Goal: Task Accomplishment & Management: Use online tool/utility

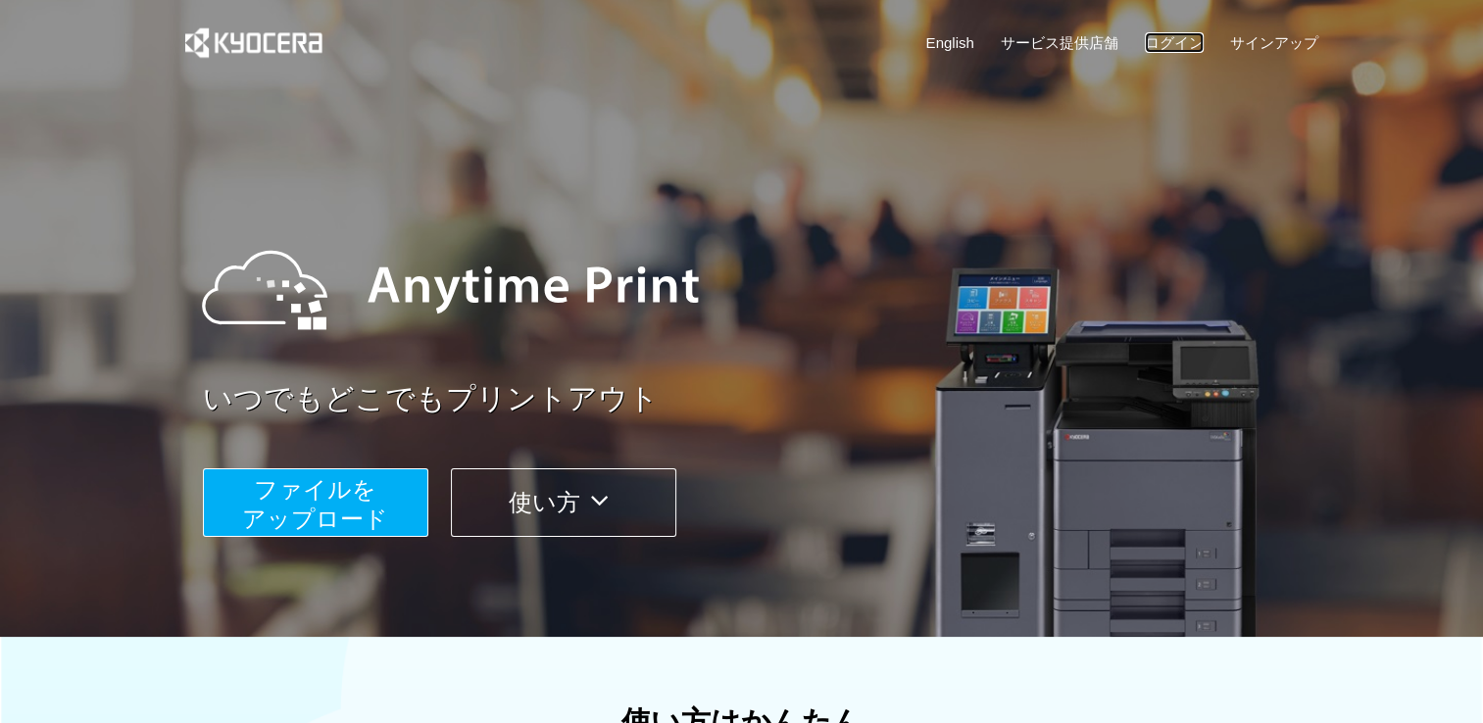
click at [1180, 40] on link "ログイン" at bounding box center [1174, 42] width 59 height 21
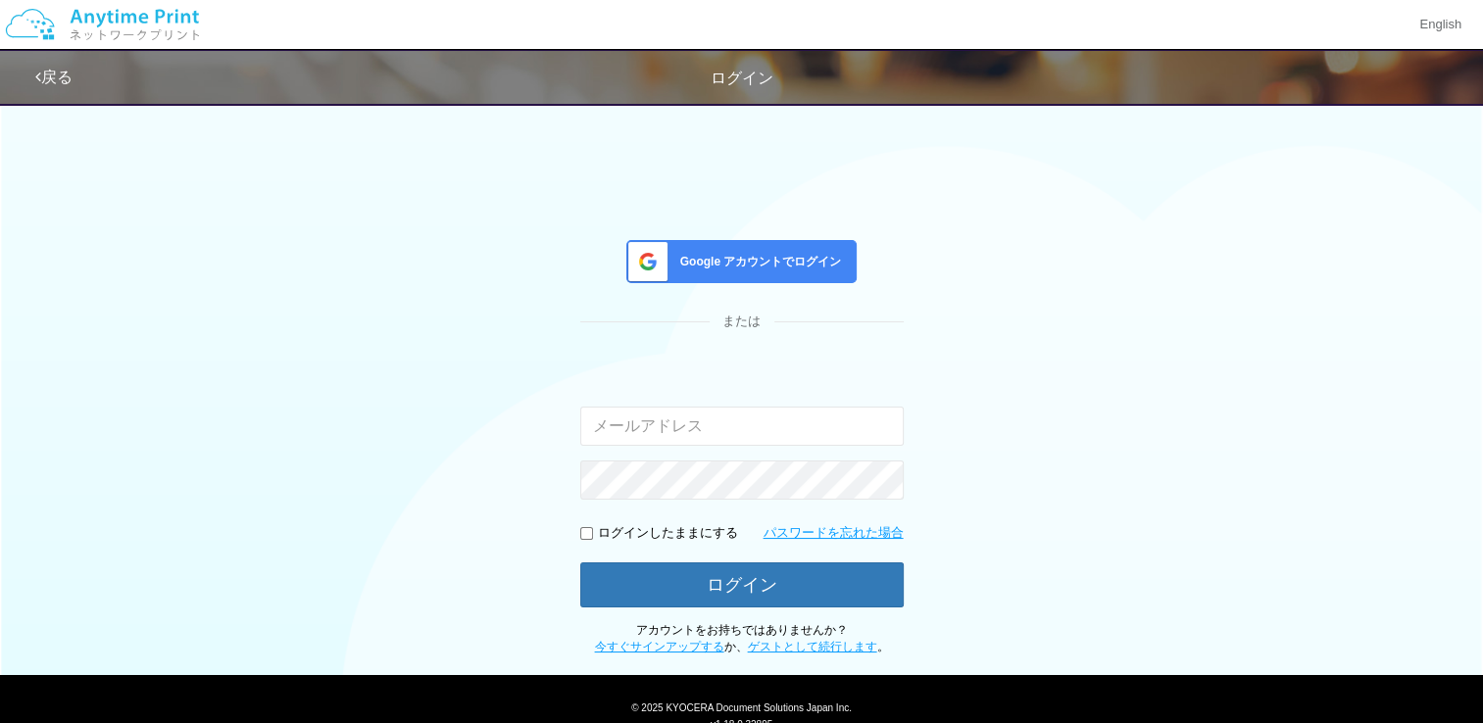
type input "[EMAIL_ADDRESS][DOMAIN_NAME]"
click at [584, 536] on input "checkbox" at bounding box center [586, 533] width 13 height 13
checkbox input "true"
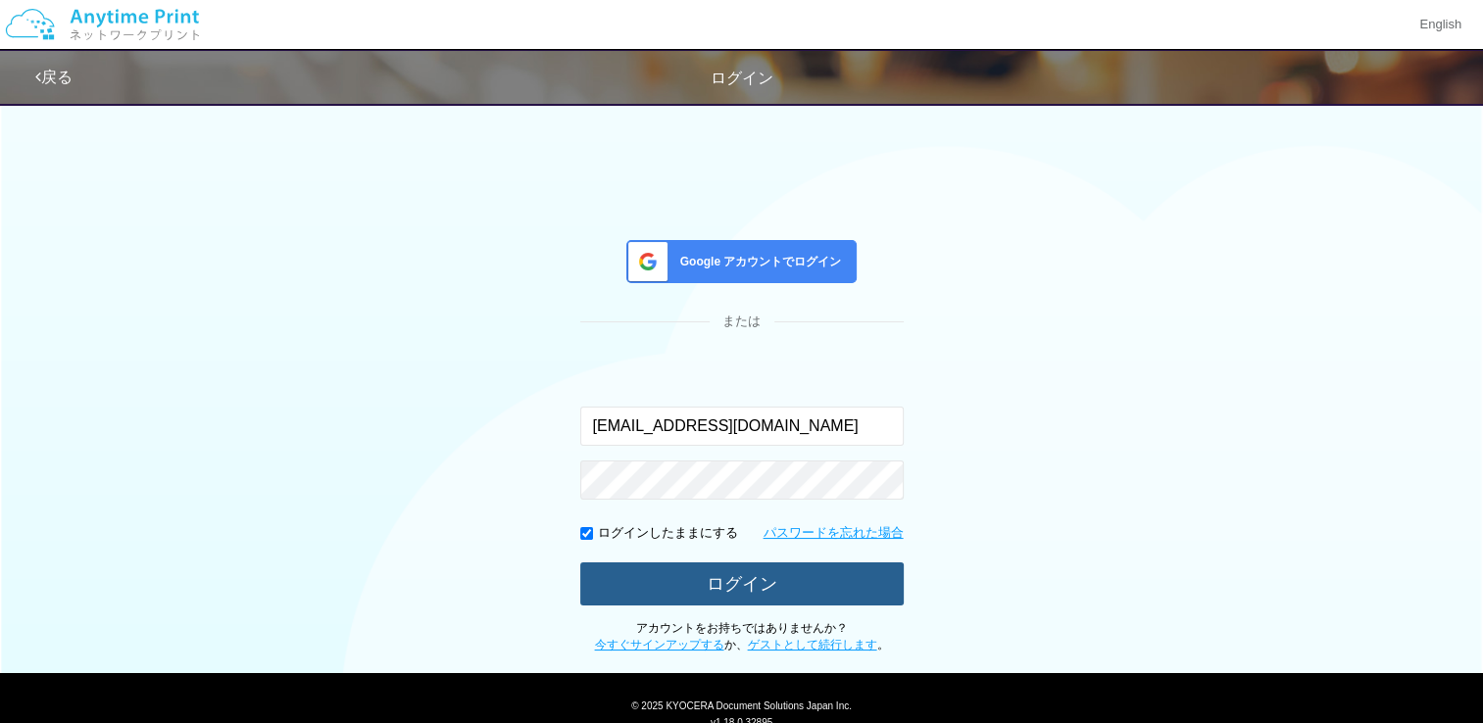
click at [731, 586] on button "ログイン" at bounding box center [742, 584] width 324 height 43
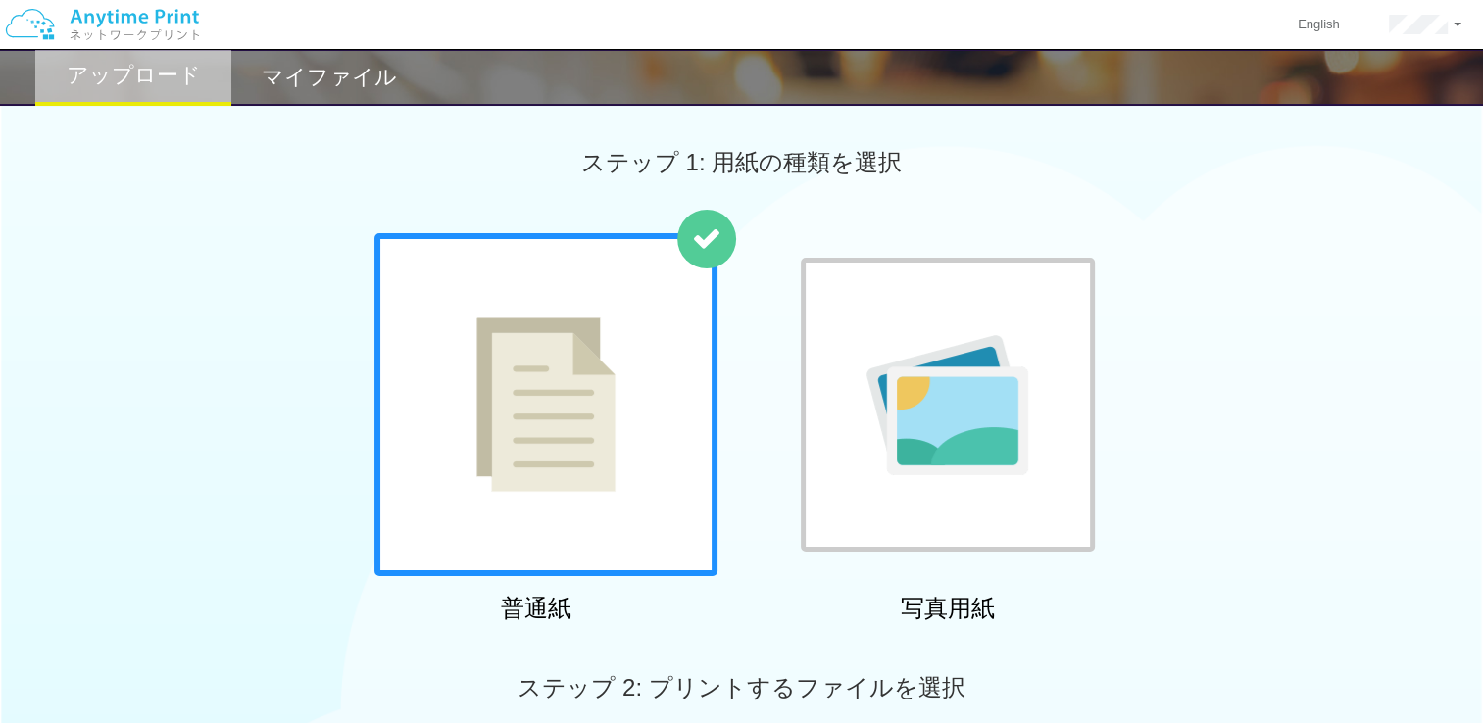
click at [383, 89] on h2 "マイファイル" at bounding box center [329, 78] width 135 height 24
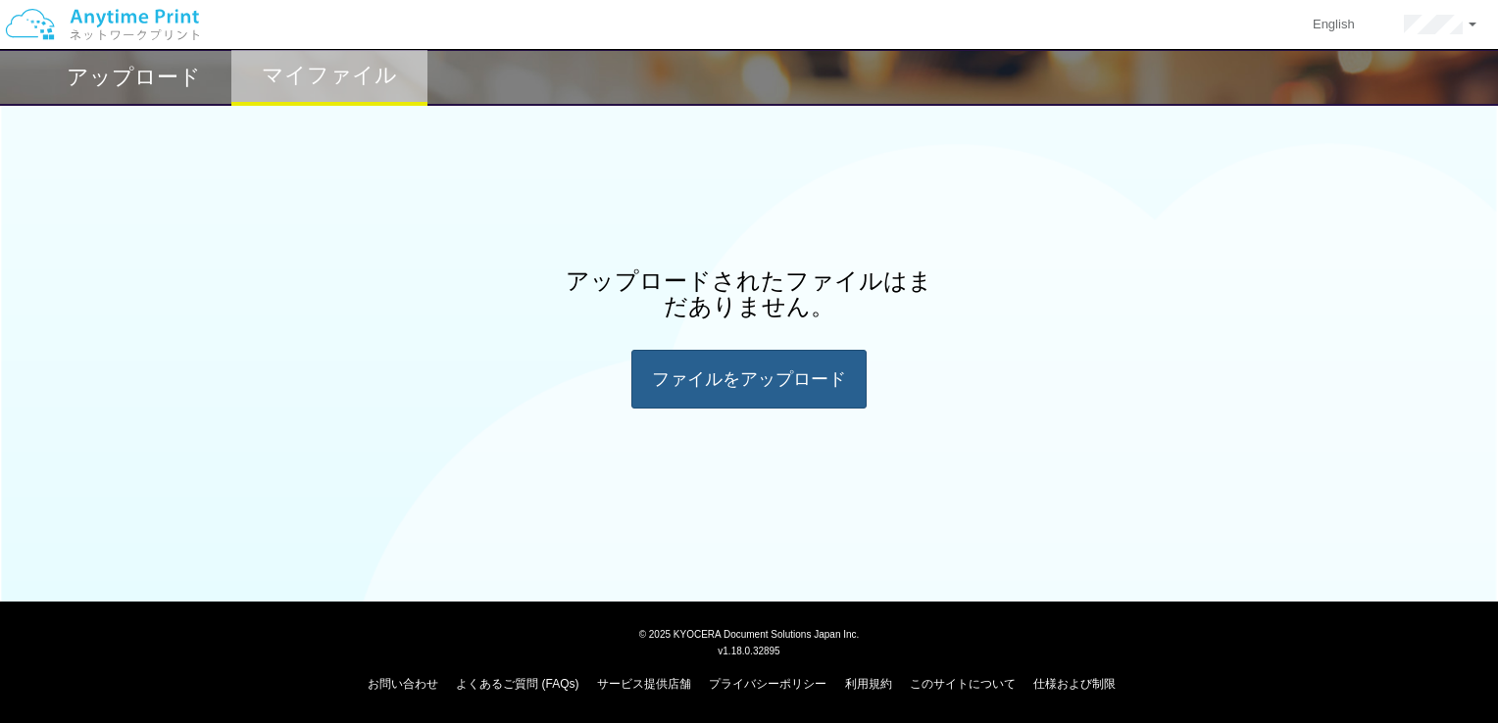
click at [776, 382] on div "ファイルを​​アップロード" at bounding box center [748, 379] width 235 height 59
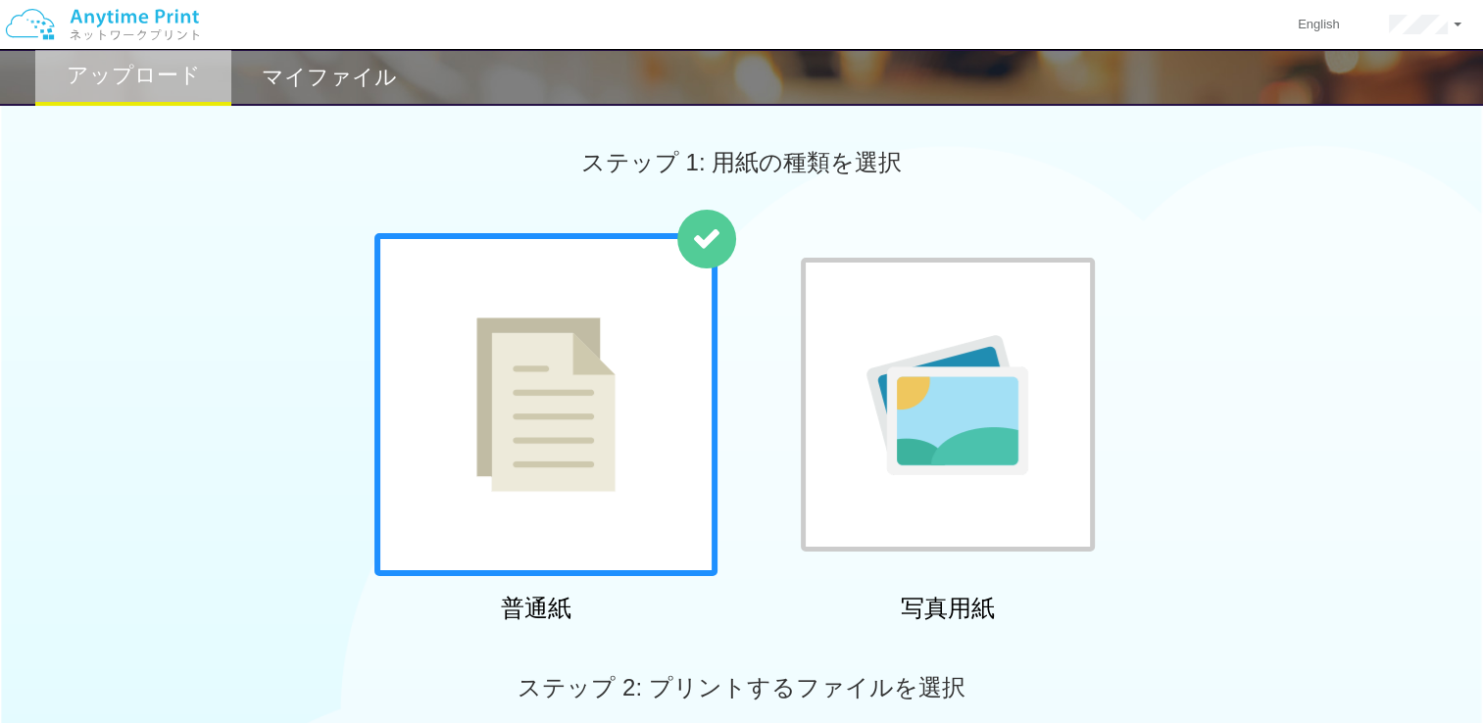
click at [685, 422] on div at bounding box center [545, 404] width 343 height 343
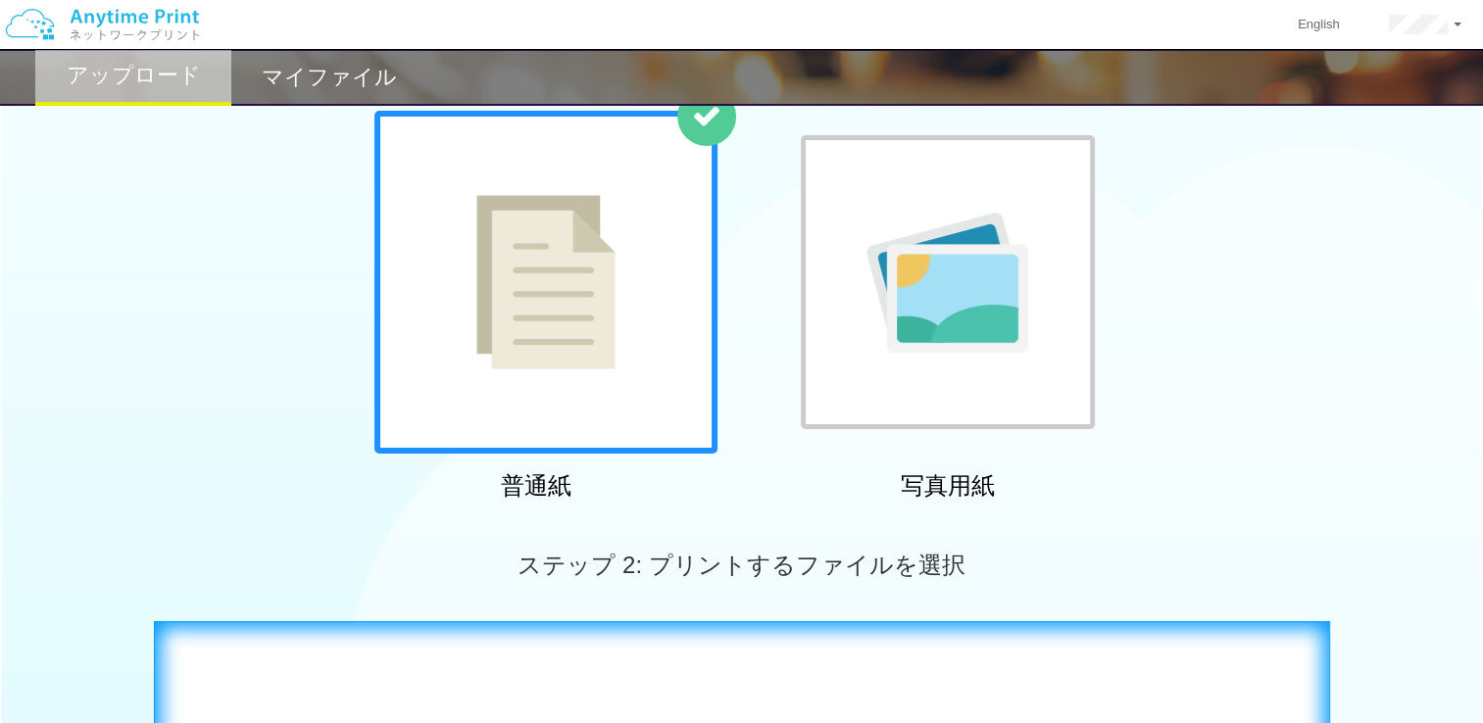
scroll to position [98, 0]
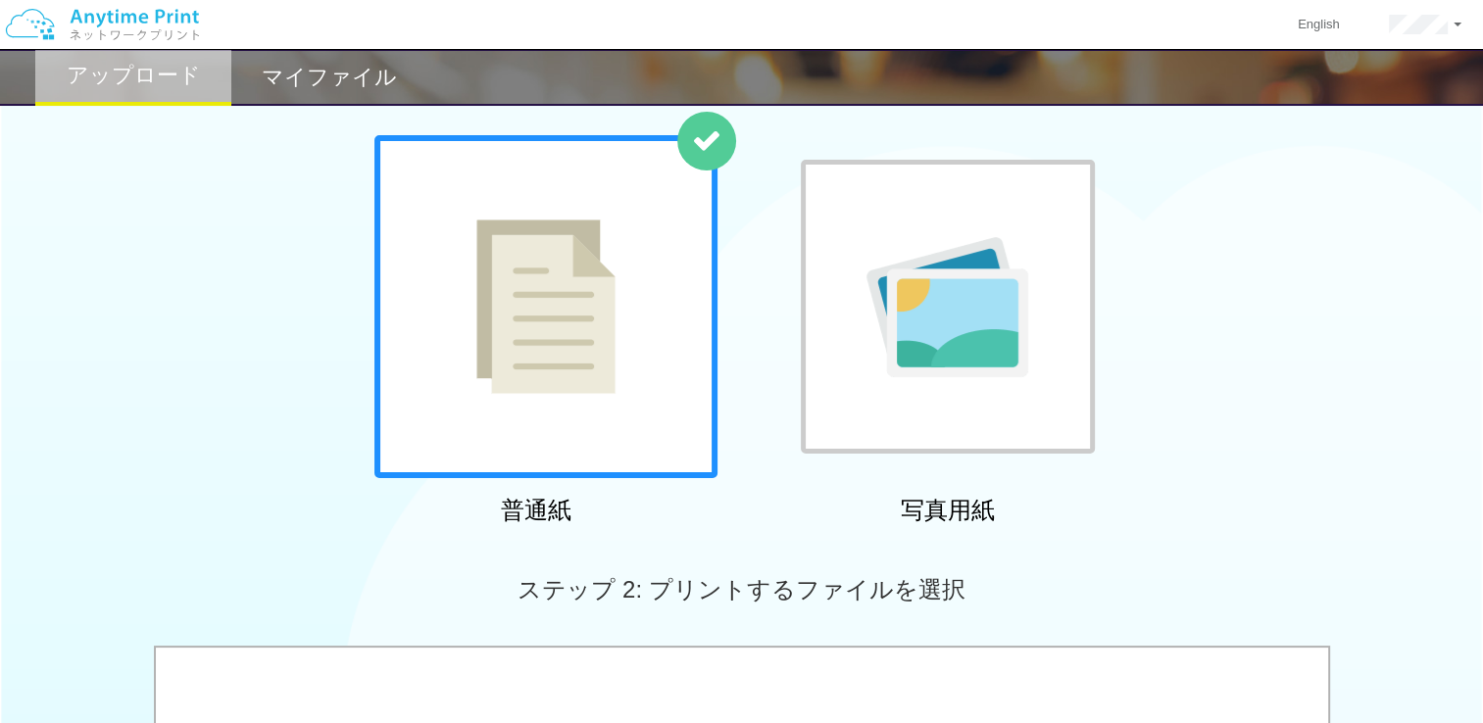
click at [604, 322] on img at bounding box center [545, 307] width 139 height 174
click at [373, 87] on h2 "マイファイル" at bounding box center [329, 78] width 135 height 24
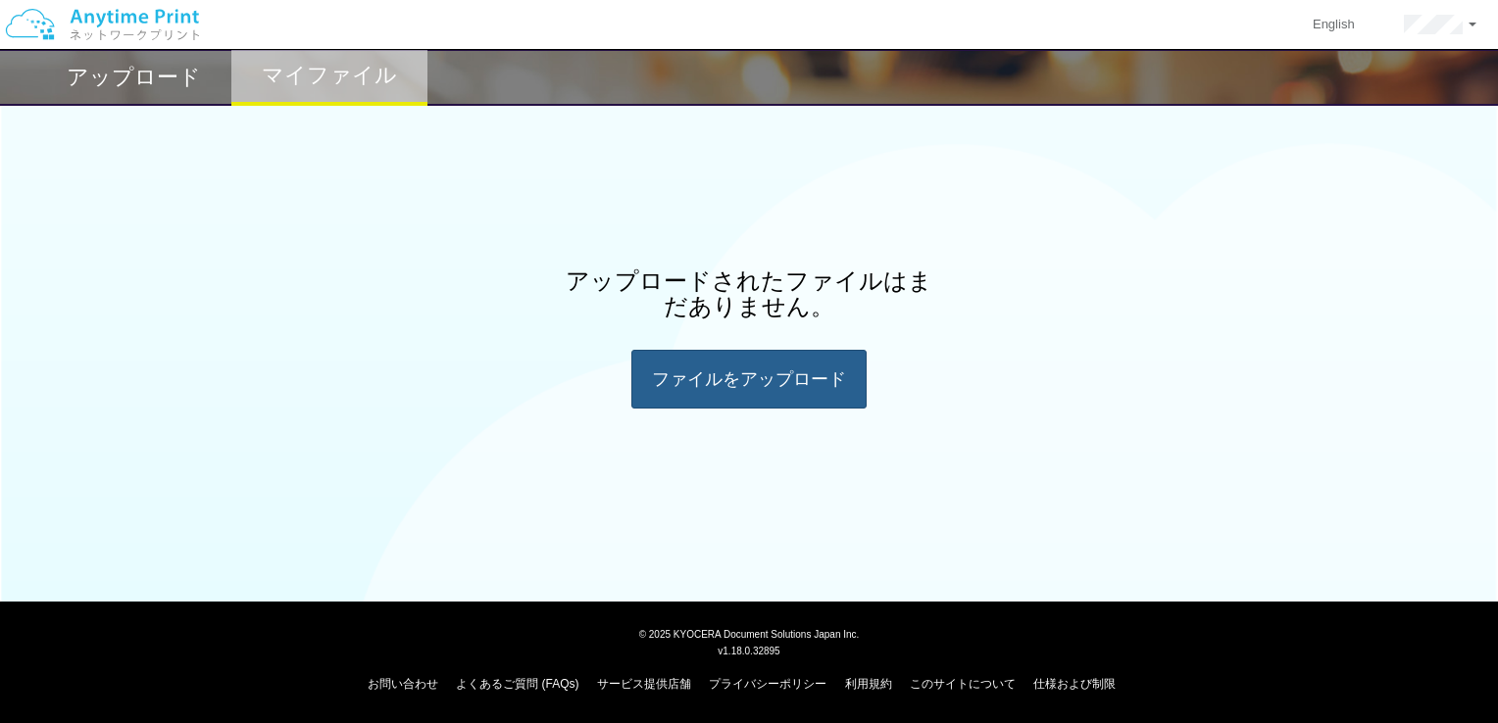
click at [771, 371] on div "ファイルを​​アップロード" at bounding box center [748, 379] width 235 height 59
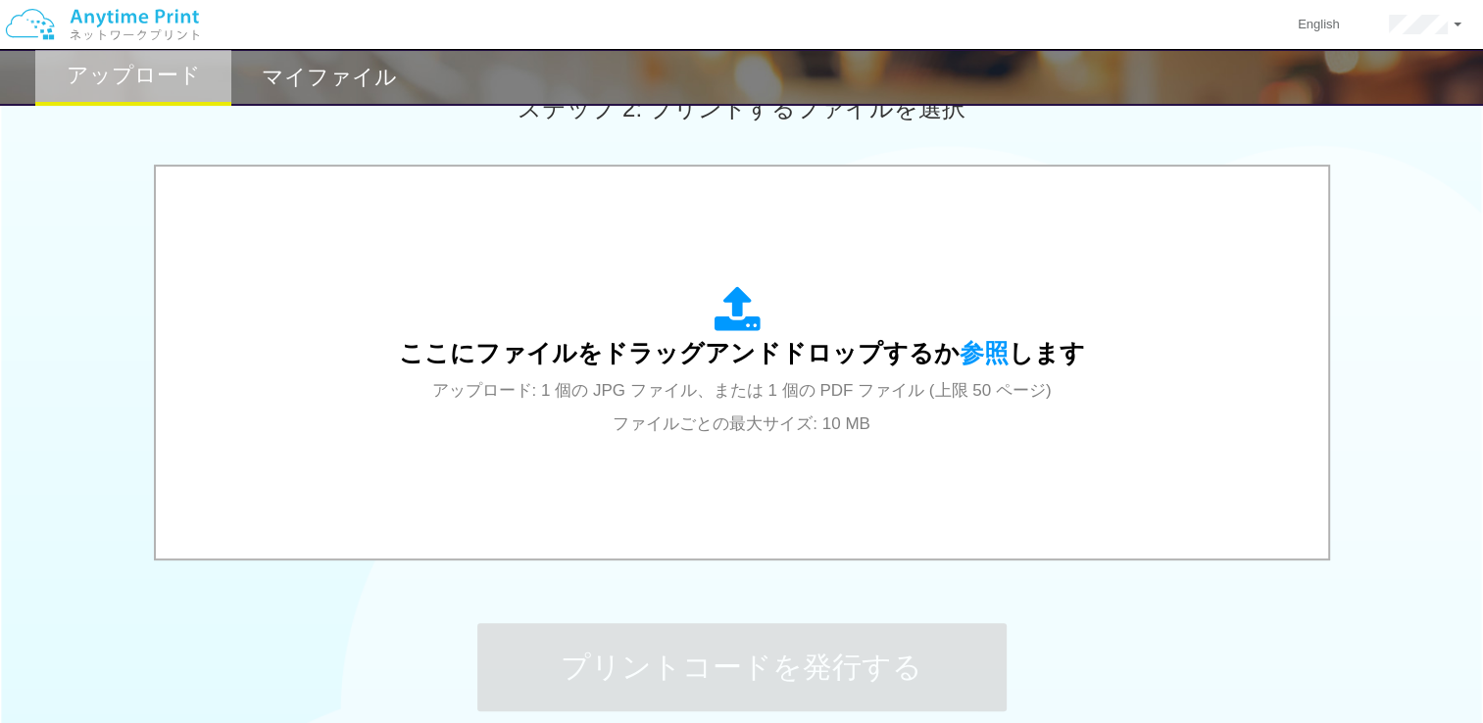
scroll to position [588, 0]
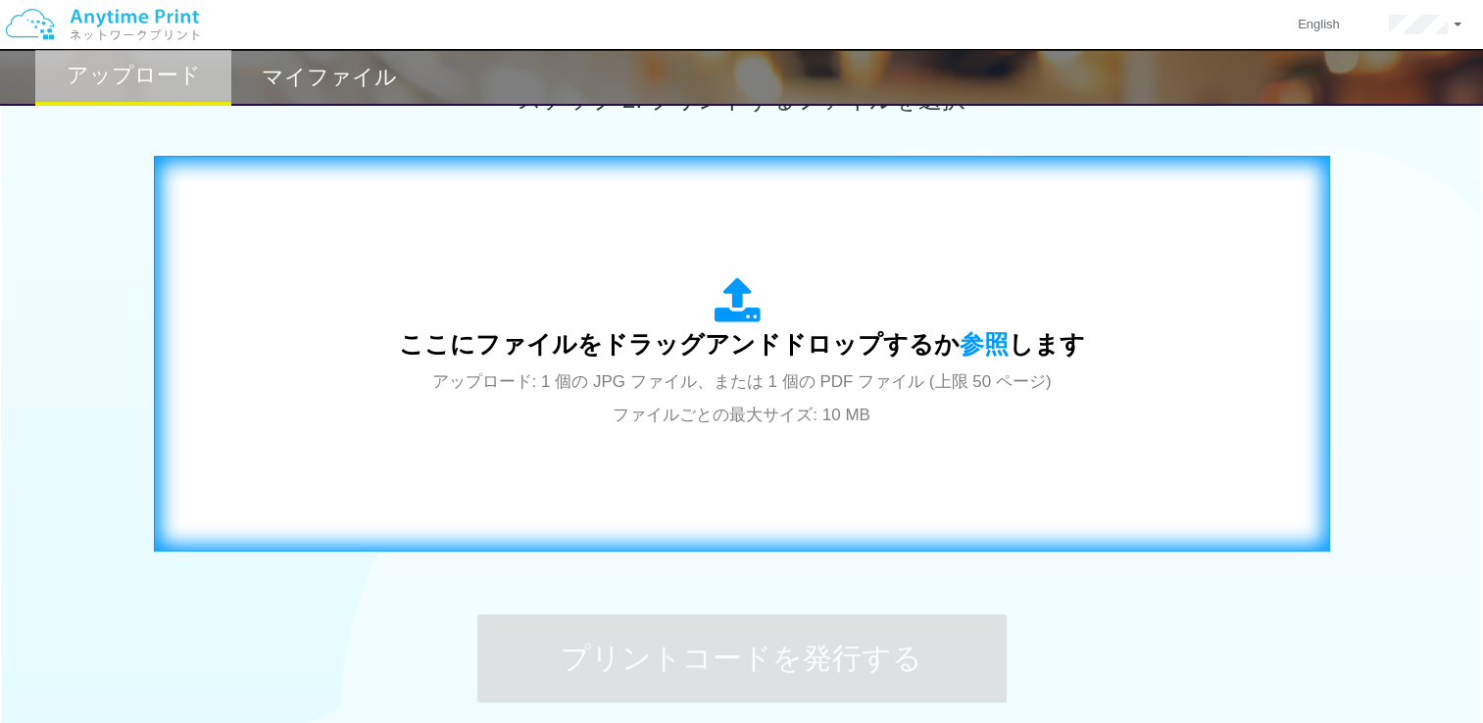
click at [757, 378] on span "アップロード: 1 個の JPG ファイル、または 1 個の PDF ファイル (上限 50 ページ) ファイルごとの最大サイズ: 10 MB" at bounding box center [742, 399] width 620 height 52
